Goal: Navigation & Orientation: Find specific page/section

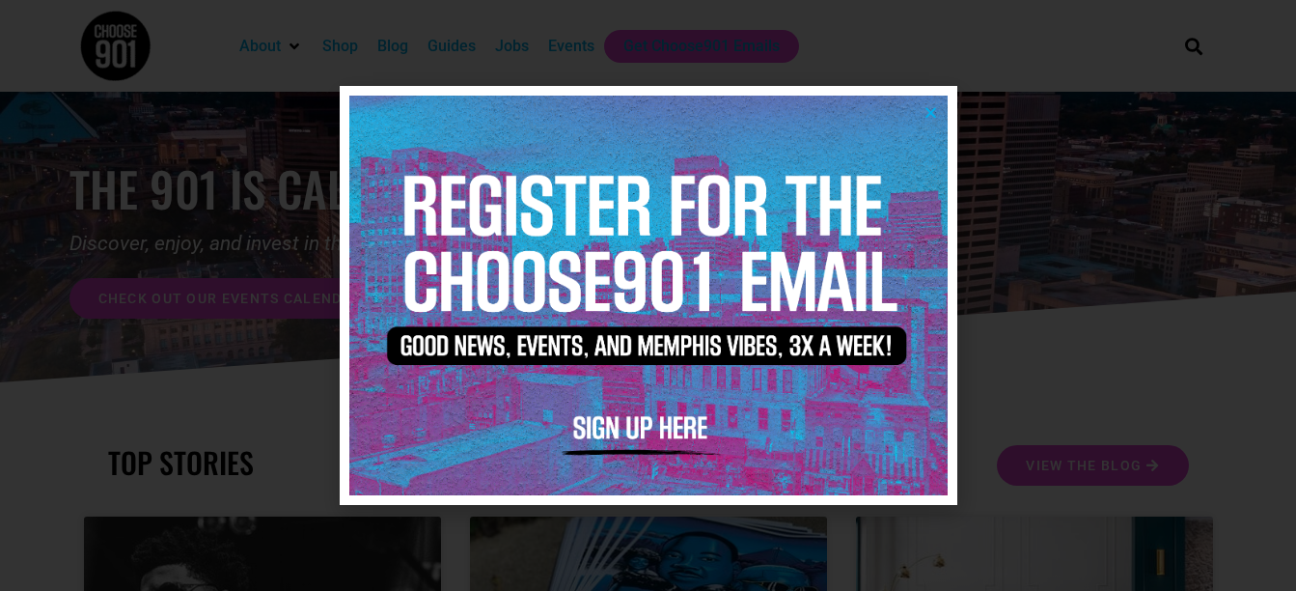
click at [932, 108] on icon "Close" at bounding box center [931, 112] width 14 height 14
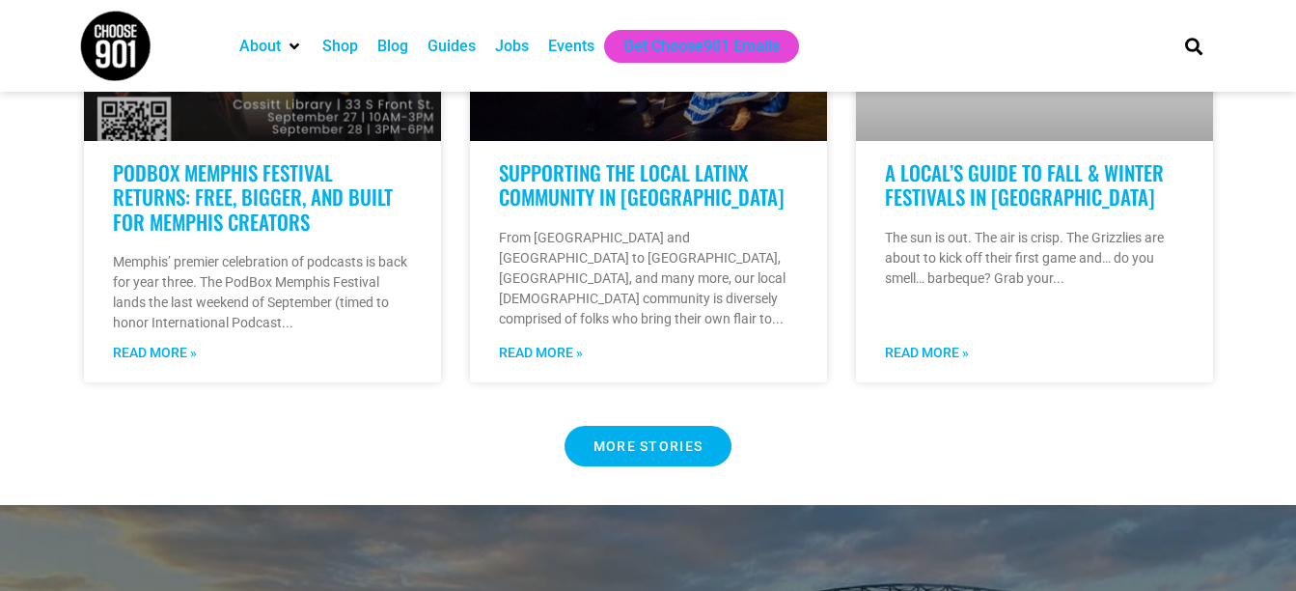
scroll to position [1622, 0]
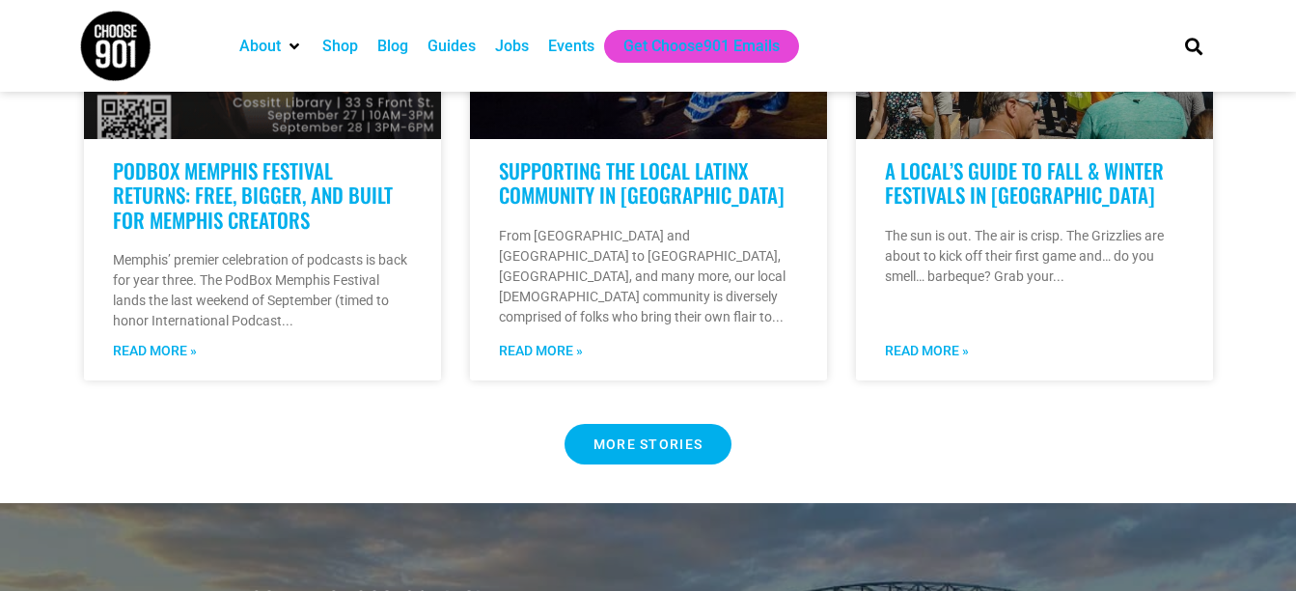
click at [659, 437] on span "MORE STORIES" at bounding box center [649, 444] width 110 height 14
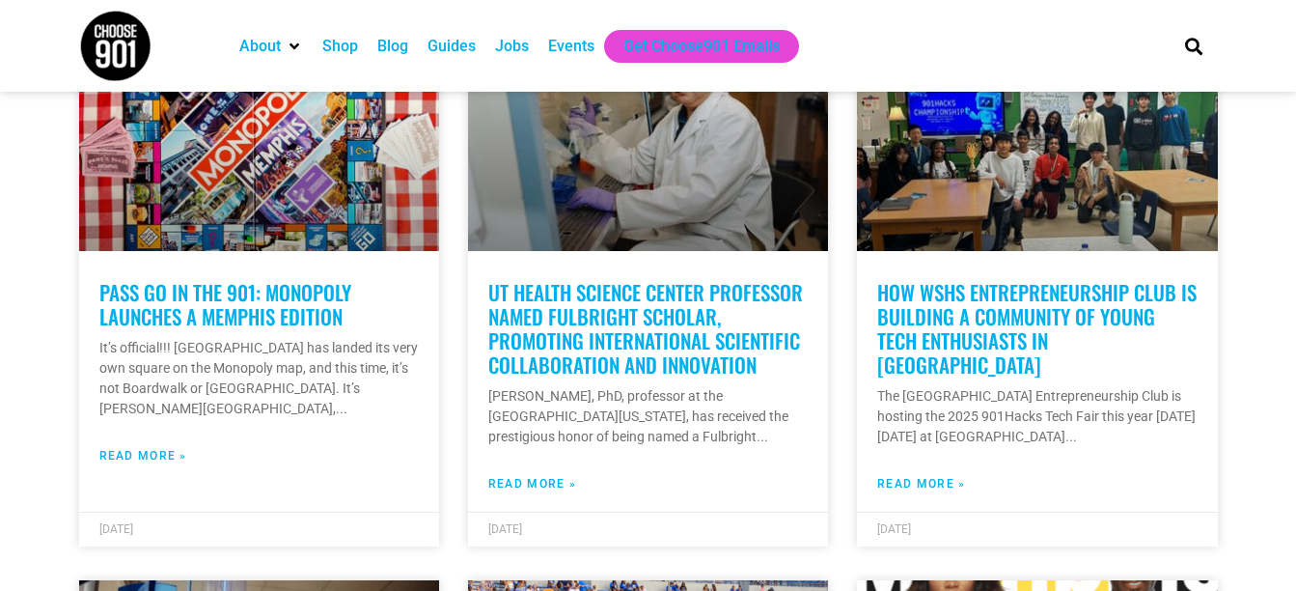
scroll to position [3977, 0]
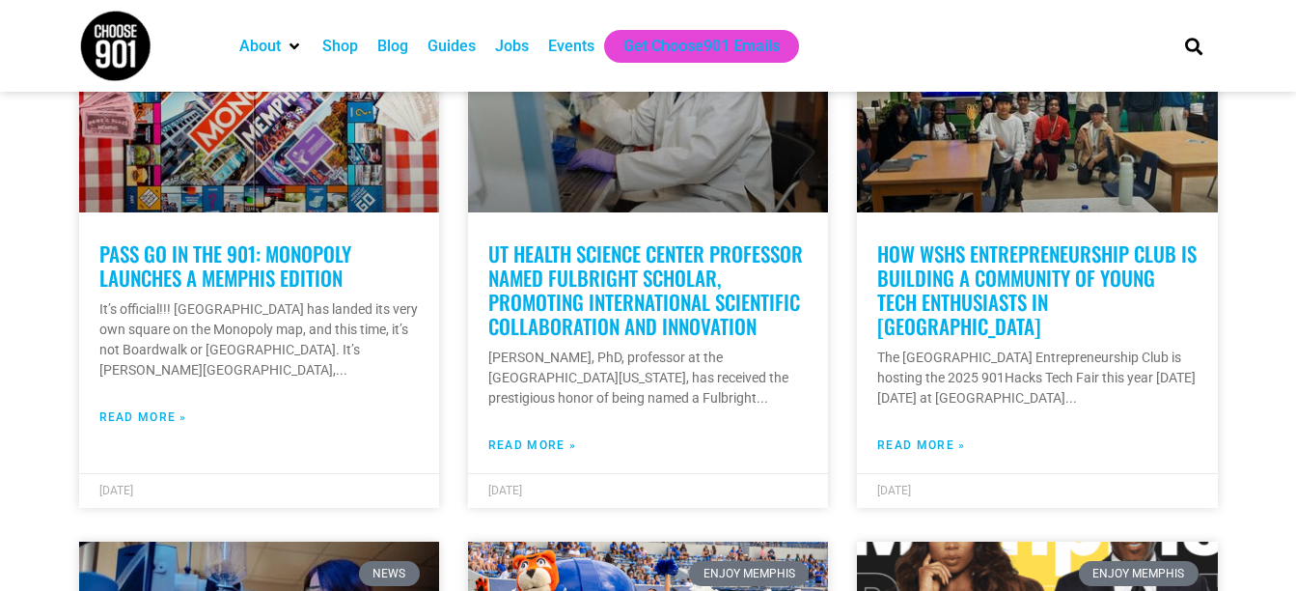
click at [568, 37] on div "Events" at bounding box center [571, 46] width 46 height 23
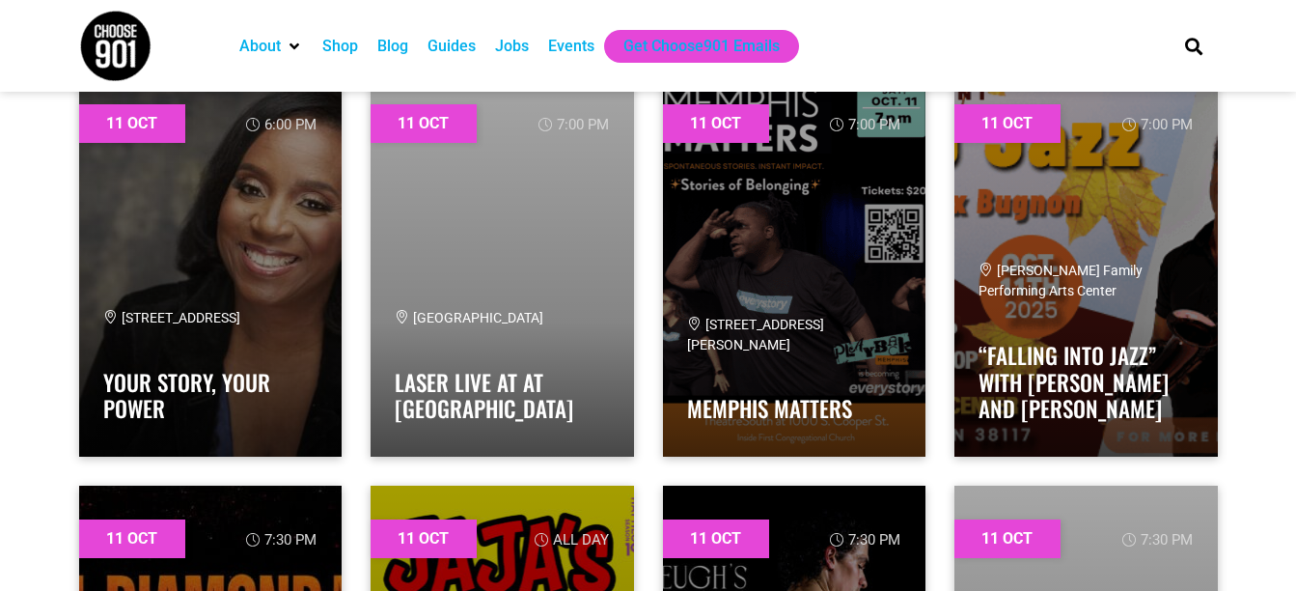
scroll to position [16488, 0]
